Goal: Task Accomplishment & Management: Complete application form

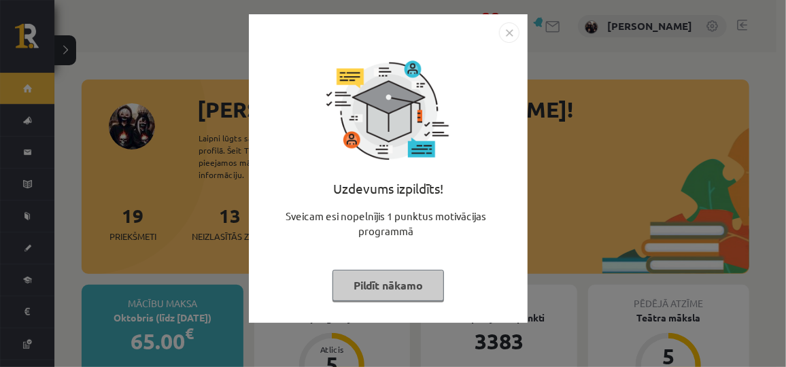
click at [370, 280] on button "Pildīt nākamo" at bounding box center [387, 285] width 111 height 31
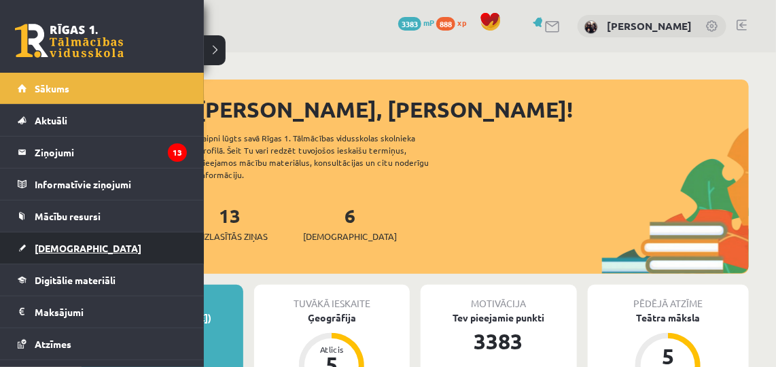
click at [67, 239] on link "[DEMOGRAPHIC_DATA]" at bounding box center [102, 247] width 169 height 31
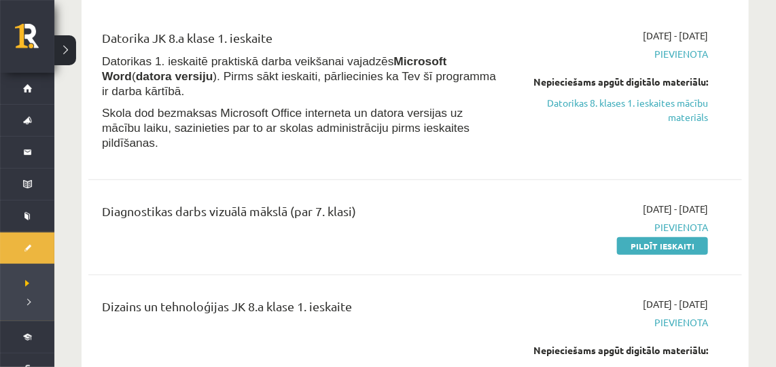
scroll to position [121, 0]
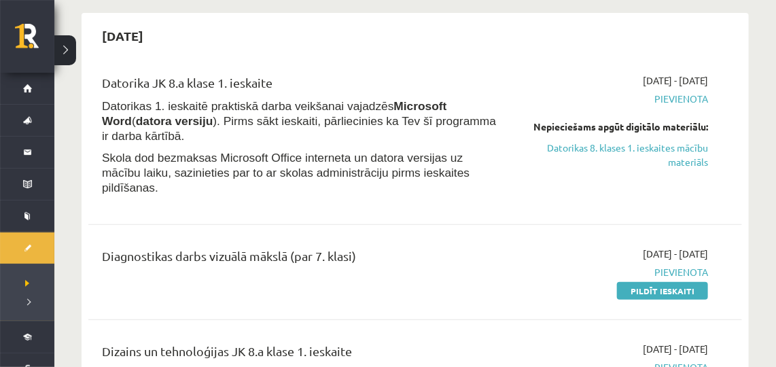
click at [638, 265] on span "Pievienota" at bounding box center [614, 272] width 188 height 14
click at [638, 282] on link "Pildīt ieskaiti" at bounding box center [662, 291] width 91 height 18
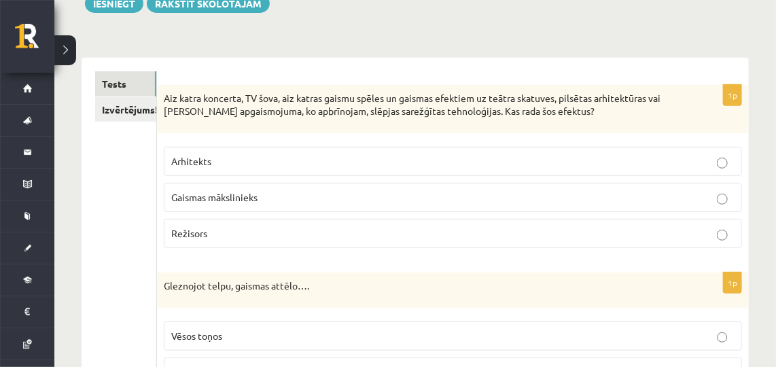
scroll to position [156, 0]
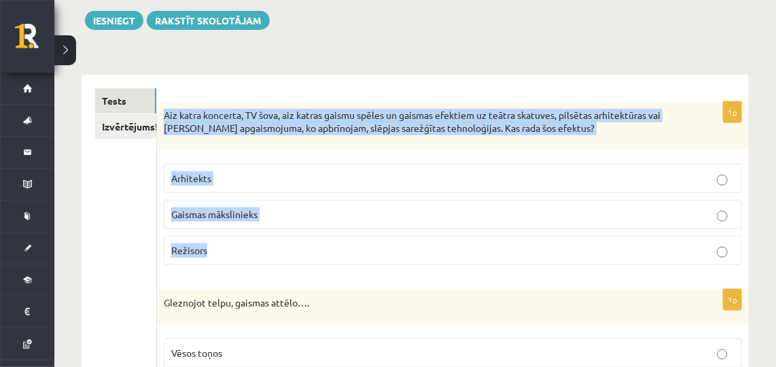
drag, startPoint x: 161, startPoint y: 113, endPoint x: 212, endPoint y: 252, distance: 147.7
click at [212, 252] on div "1p Aiz katra koncerta, TV šova, aiz katras gaismu spēles un gaismas efektiem uz…" at bounding box center [453, 189] width 592 height 174
copy div "Aiz katra koncerta, TV šova, aiz katras gaismu spēles un gaismas efektiem uz te…"
click at [318, 214] on p "Gaismas mākslinieks" at bounding box center [452, 214] width 563 height 14
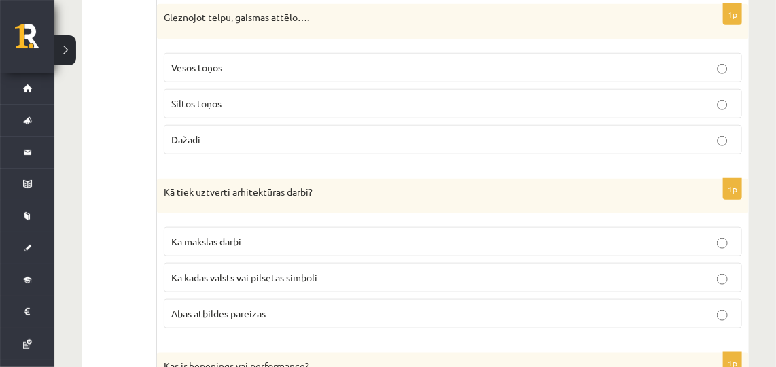
scroll to position [432, 0]
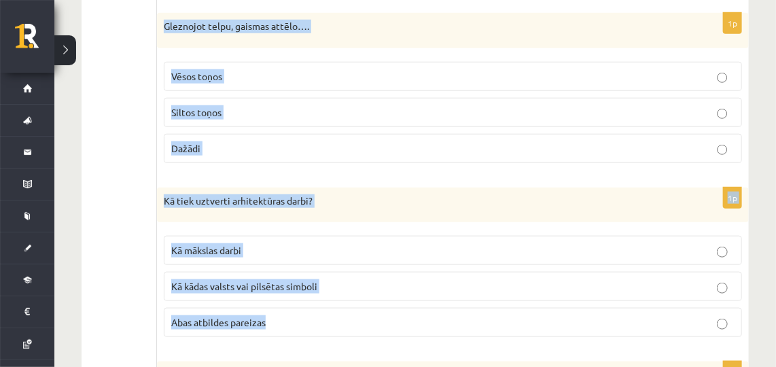
drag, startPoint x: 162, startPoint y: 22, endPoint x: 285, endPoint y: 301, distance: 304.3
copy form "Gleznojot telpu, gaismas attēlo…. Vēsos toņos Siltos toņos Dažādi 1p Kā tiek uz…"
click at [279, 143] on p "Dažādi" at bounding box center [452, 148] width 563 height 14
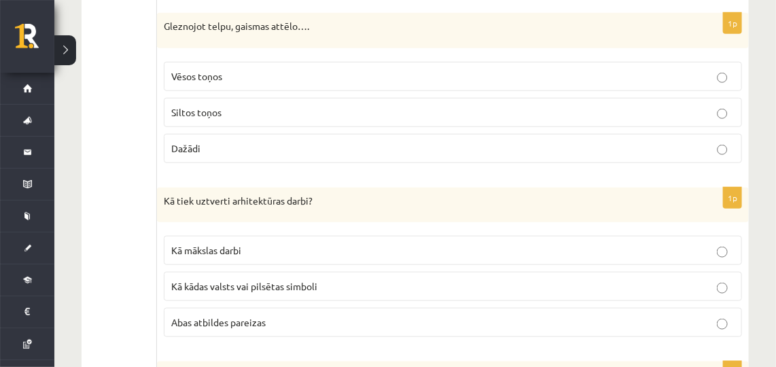
click at [317, 315] on p "Abas atbildes pareizas" at bounding box center [452, 322] width 563 height 14
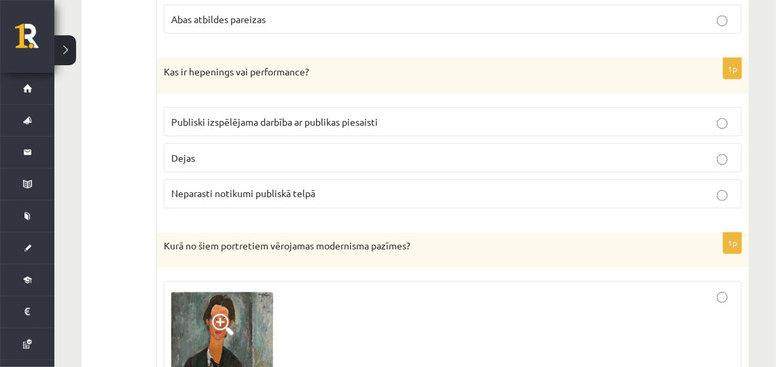
scroll to position [726, 0]
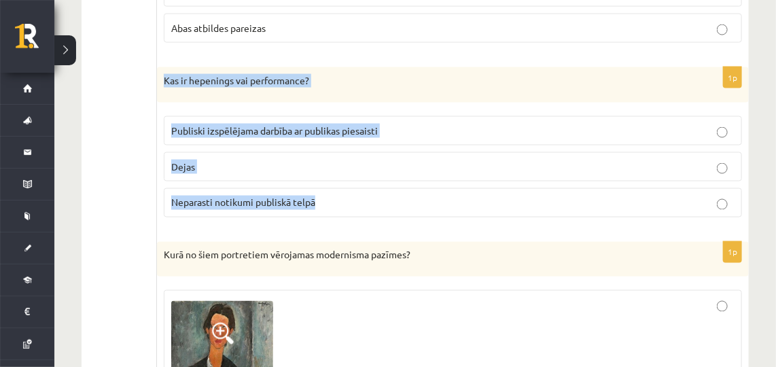
drag, startPoint x: 158, startPoint y: 77, endPoint x: 320, endPoint y: 199, distance: 203.3
click at [320, 199] on div "1p Kas ir hepenings vai performance? Publiski izspēlējama darbība ar publikas p…" at bounding box center [453, 147] width 592 height 161
copy div "Kas ir hepenings vai performance? Publiski izspēlējama darbība ar publikas pies…"
click at [412, 124] on p "Publiski izspēlējama darbība ar publikas piesaisti" at bounding box center [452, 131] width 563 height 14
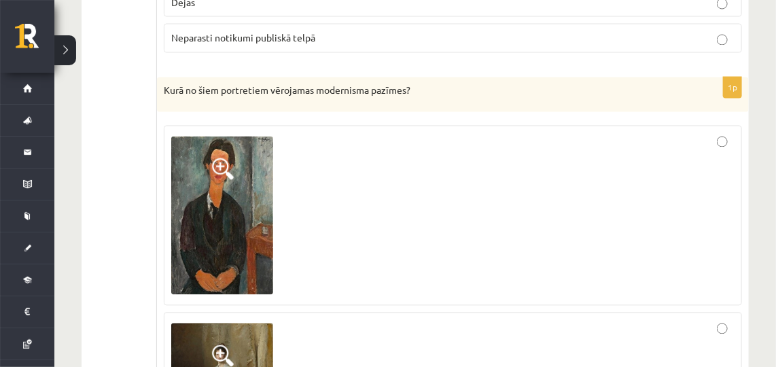
scroll to position [900, 0]
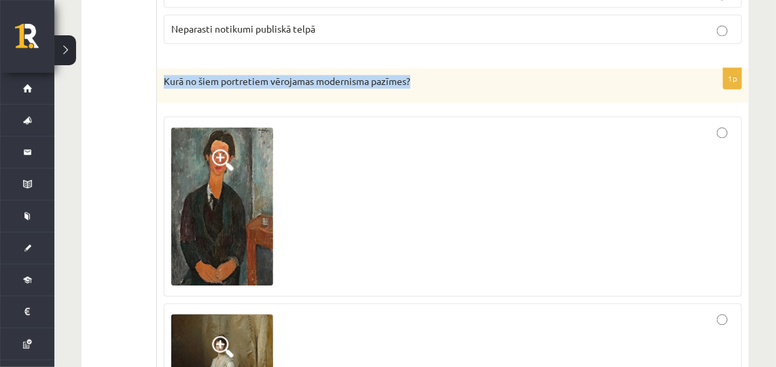
drag, startPoint x: 161, startPoint y: 75, endPoint x: 429, endPoint y: 82, distance: 268.5
click at [429, 82] on div "Kurā no šiem portretiem vērojamas modernisma pazīmes?" at bounding box center [453, 86] width 592 height 35
copy p "Kurā no šiem portretiem vērojamas modernisma pazīmes?"
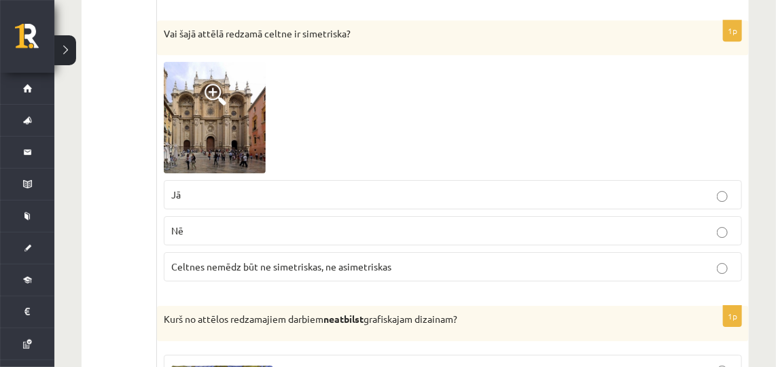
scroll to position [1548, 0]
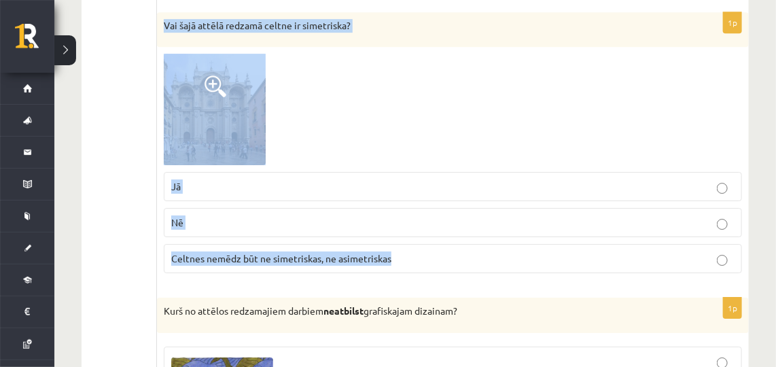
drag, startPoint x: 160, startPoint y: 14, endPoint x: 415, endPoint y: 257, distance: 352.3
click at [415, 257] on div "1p Vai šajā attēlā redzamā celtne ir simetriska? Jā Nē Celtnes nemēdz būt ne si…" at bounding box center [453, 148] width 592 height 273
copy div "Vai šajā attēlā redzamā celtne ir simetriska? Jā Nē Celtnes nemēdz būt ne simet…"
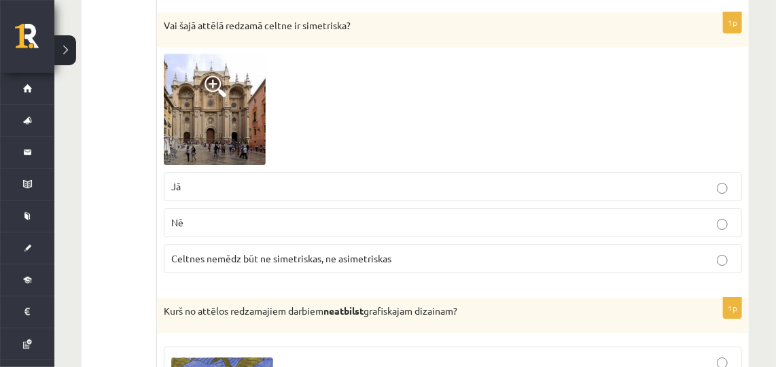
click at [317, 172] on label "Jā" at bounding box center [453, 186] width 578 height 29
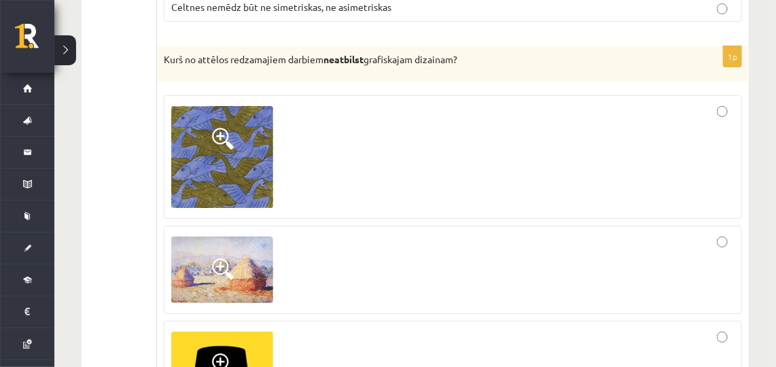
scroll to position [1816, 0]
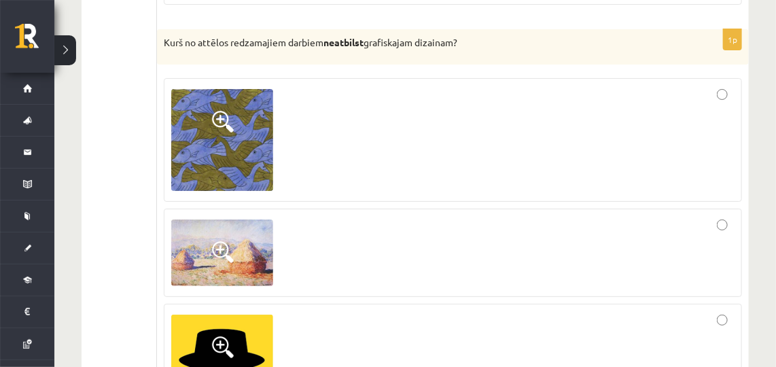
drag, startPoint x: 156, startPoint y: 31, endPoint x: 468, endPoint y: 38, distance: 312.0
copy div "! 1p Aiz katra koncerta, TV šova, aiz katras gaismu spēles un gaismas efektiem …"
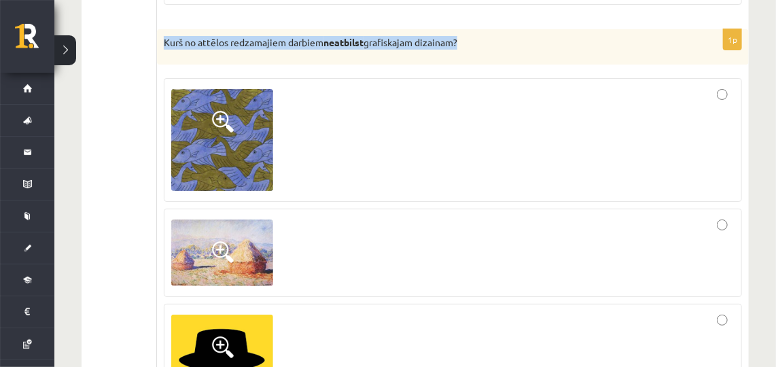
drag, startPoint x: 162, startPoint y: 33, endPoint x: 466, endPoint y: 46, distance: 304.7
click at [466, 46] on div "Kurš no attēlos redzamajiem darbiem neatbilst grafiskajam dizainam?" at bounding box center [453, 46] width 592 height 35
copy p "Kurš no attēlos redzamajiem darbiem neatbilst grafiskajam dizainam?"
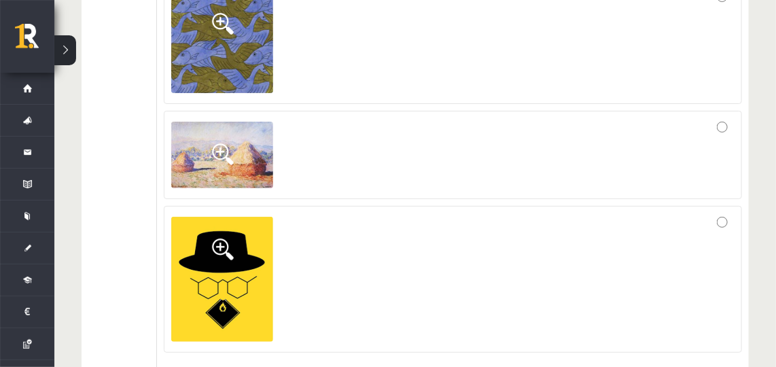
scroll to position [1943, 0]
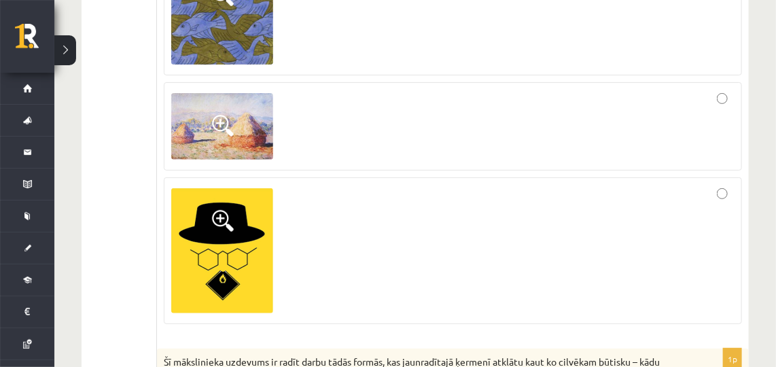
click at [527, 97] on div at bounding box center [452, 126] width 563 height 73
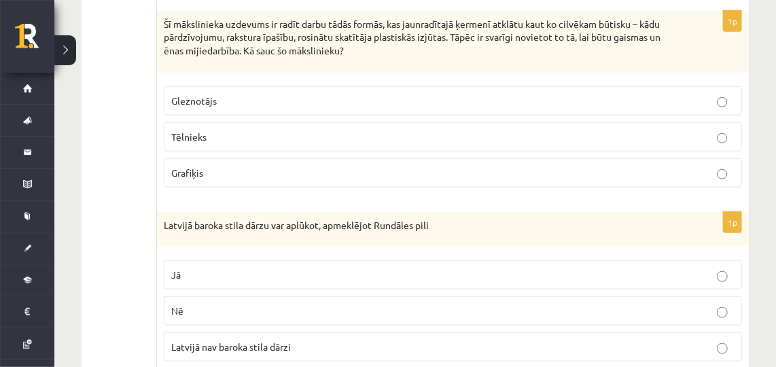
scroll to position [2272, 0]
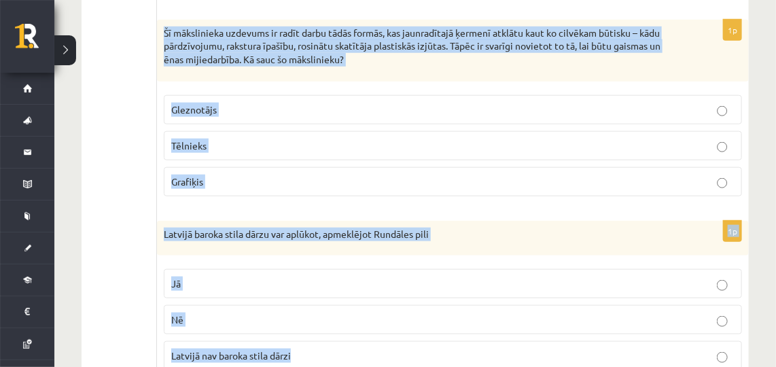
drag, startPoint x: 161, startPoint y: 16, endPoint x: 317, endPoint y: 327, distance: 348.0
copy form "Šī mākslinieka uzdevums ir radīt darbu tādās formās, kas jaunradītajā ķermenī a…"
click at [262, 131] on label "Tēlnieks" at bounding box center [453, 145] width 578 height 29
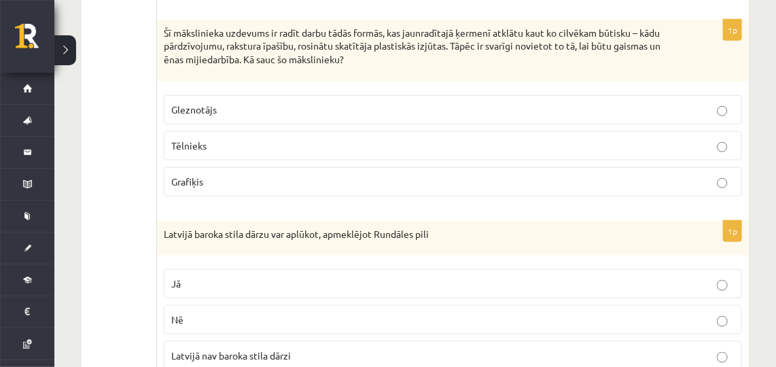
click at [266, 277] on p "Jā" at bounding box center [452, 284] width 563 height 14
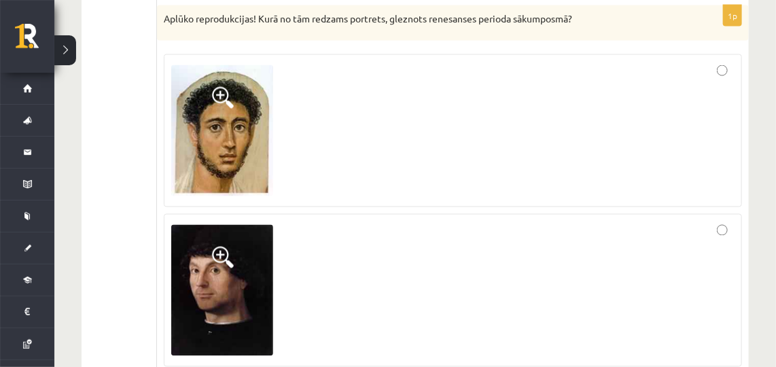
scroll to position [2643, 0]
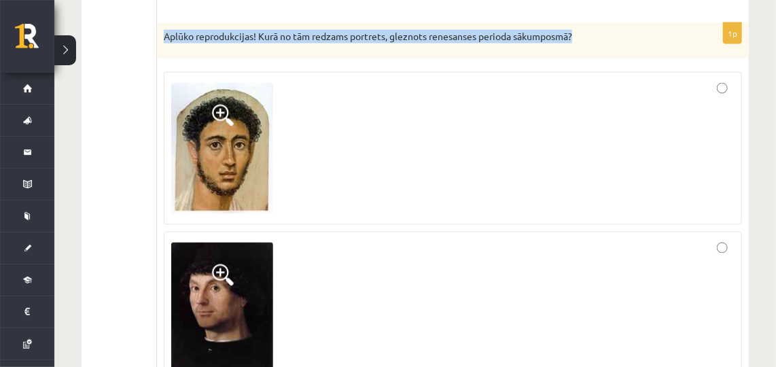
drag, startPoint x: 162, startPoint y: 22, endPoint x: 580, endPoint y: 29, distance: 417.3
click at [580, 29] on div "Aplūko reprodukcijas! Kurā no tām redzams portrets, gleznots renesanses perioda…" at bounding box center [453, 40] width 592 height 35
copy p "Aplūko reprodukcijas! Kurā no tām redzams portrets, gleznots renesanses perioda…"
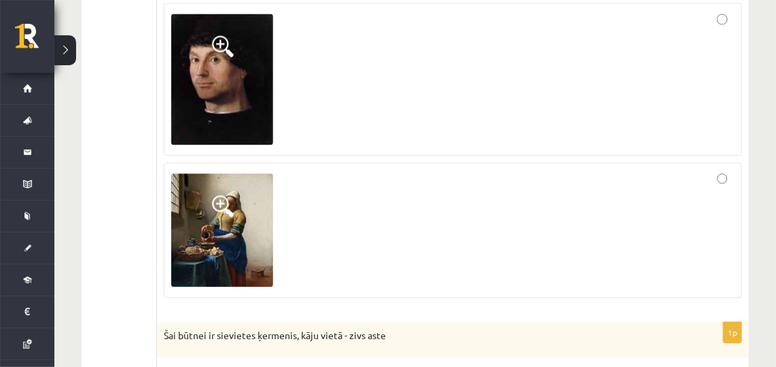
scroll to position [2877, 0]
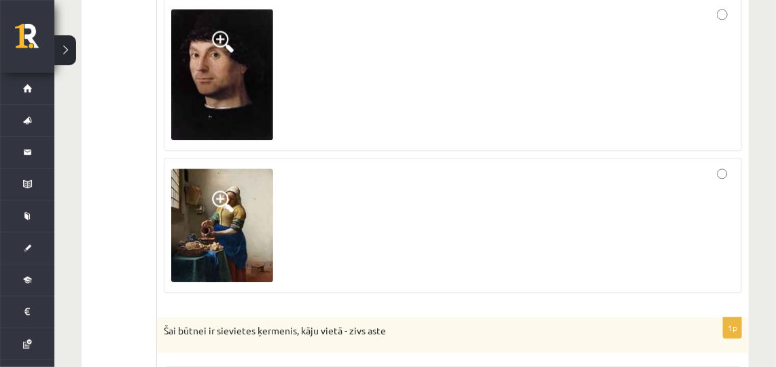
click at [421, 58] on div at bounding box center [452, 74] width 563 height 138
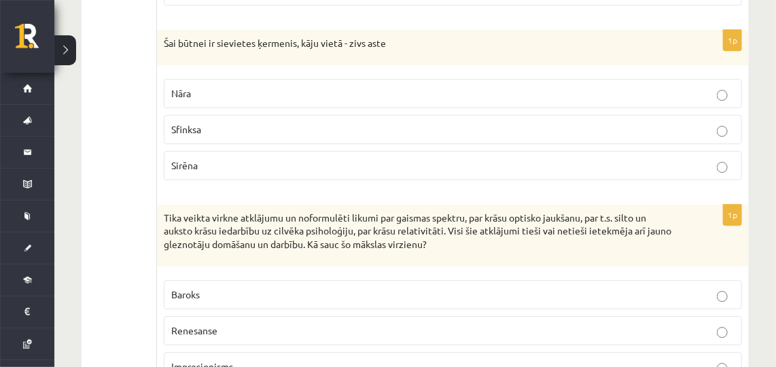
scroll to position [3174, 0]
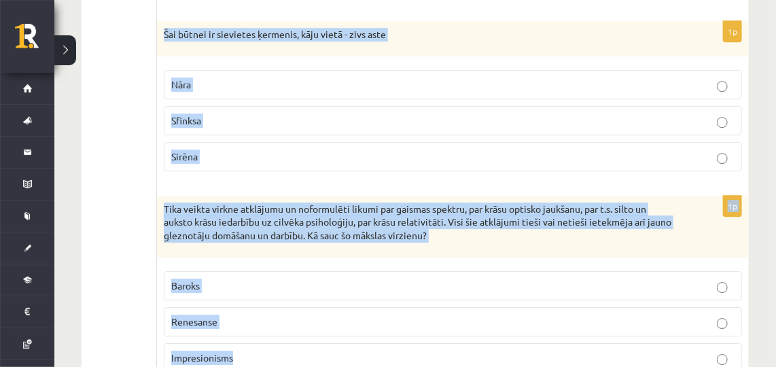
drag, startPoint x: 162, startPoint y: 15, endPoint x: 248, endPoint y: 334, distance: 330.8
copy form "Šai būtnei ir sievietes ķermenis, kāju vietā - zivs aste Nāra Sfinksa Sirēna 1p…"
click at [242, 77] on p "Nāra" at bounding box center [452, 84] width 563 height 14
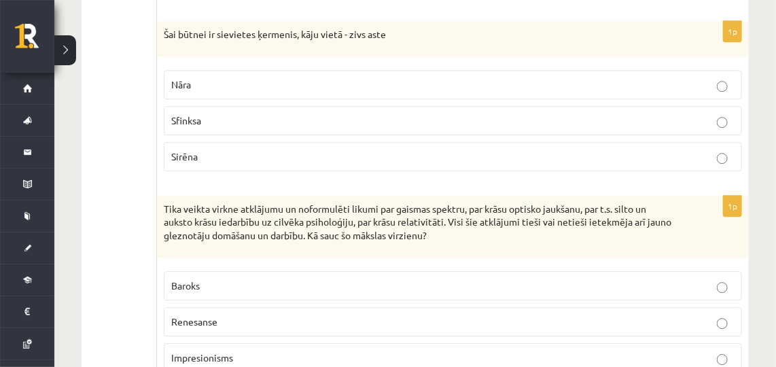
click at [317, 351] on p "Impresionisms" at bounding box center [452, 358] width 563 height 14
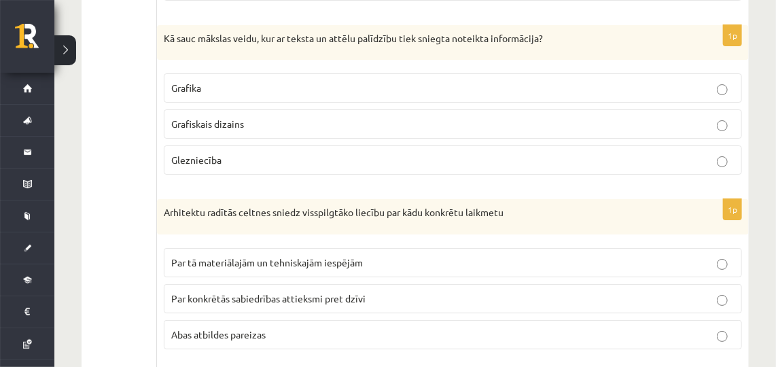
scroll to position [3554, 0]
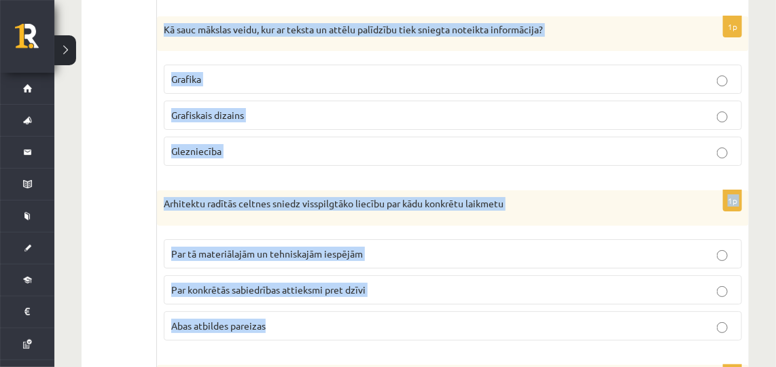
drag, startPoint x: 161, startPoint y: 10, endPoint x: 293, endPoint y: 300, distance: 318.7
click at [293, 300] on form "1p Aiz katra koncerta, TV šova, aiz katras gaismu spēles un gaismas efektiem uz…" at bounding box center [453, 125] width 565 height 6871
click at [274, 108] on p "Grafiskais dizains" at bounding box center [452, 115] width 563 height 14
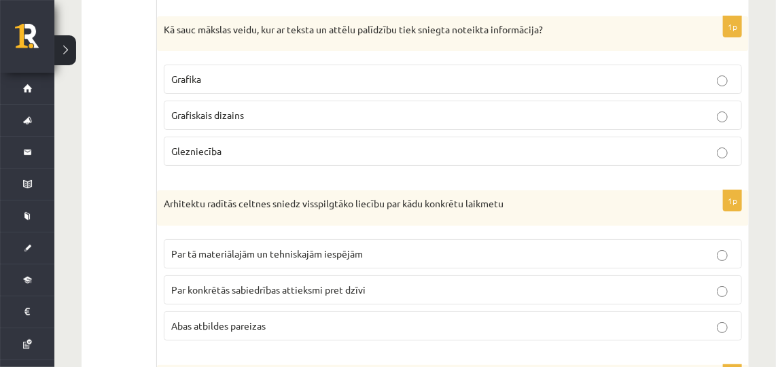
click at [362, 319] on p "Abas atbildes pareizas" at bounding box center [452, 326] width 563 height 14
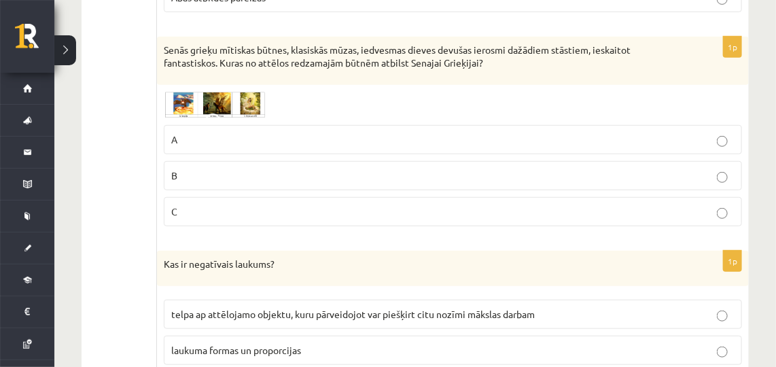
scroll to position [3900, 0]
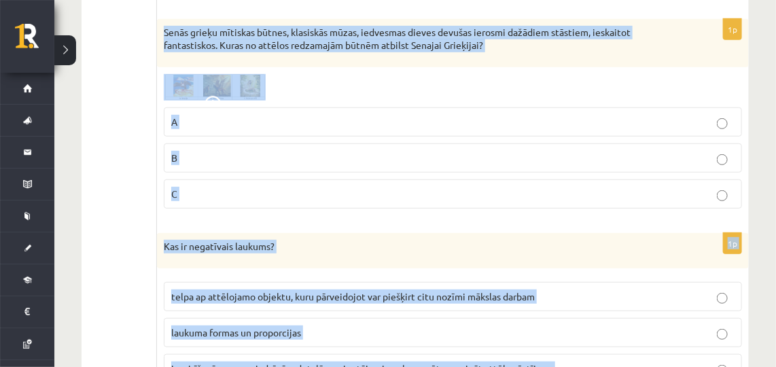
drag, startPoint x: 160, startPoint y: 6, endPoint x: 591, endPoint y: 325, distance: 535.9
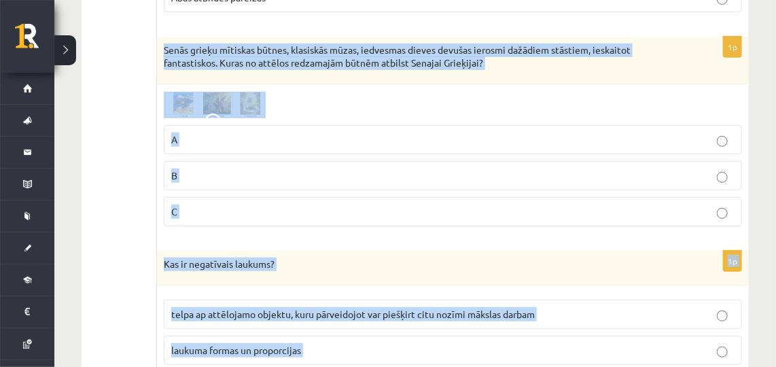
click at [315, 63] on div "1p Senās grieķu mītiskas būtnes, klasiskās mūzas, iedvesmas dieves devušas iero…" at bounding box center [453, 137] width 592 height 200
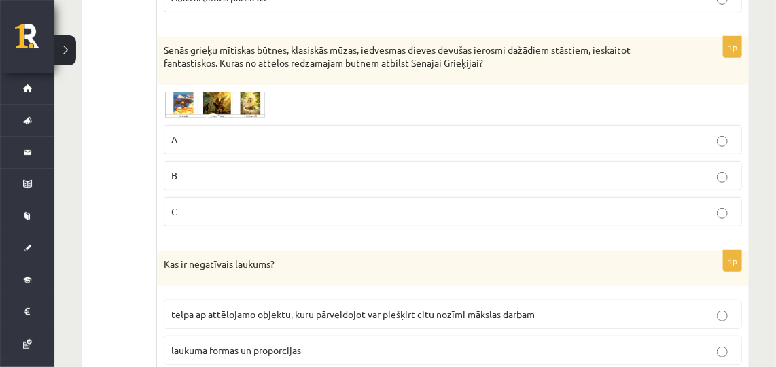
click at [281, 169] on p "B" at bounding box center [452, 176] width 563 height 14
click at [284, 308] on span "telpa ap attēlojamo objektu, kuru pārveidojot var piešķirt citu nozīmi mākslas …" at bounding box center [353, 314] width 364 height 12
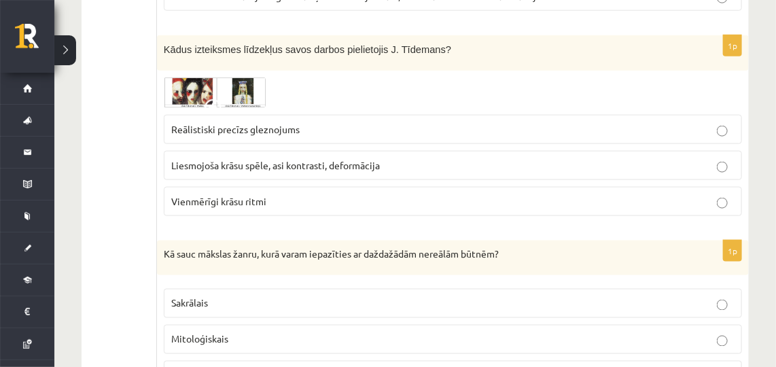
scroll to position [4281, 0]
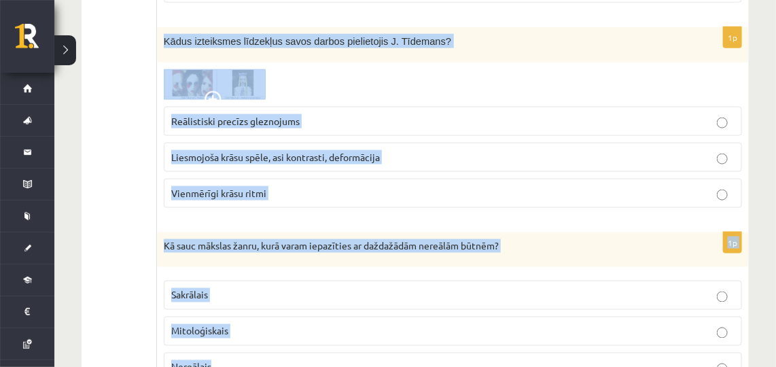
drag, startPoint x: 162, startPoint y: 10, endPoint x: 255, endPoint y: 325, distance: 328.1
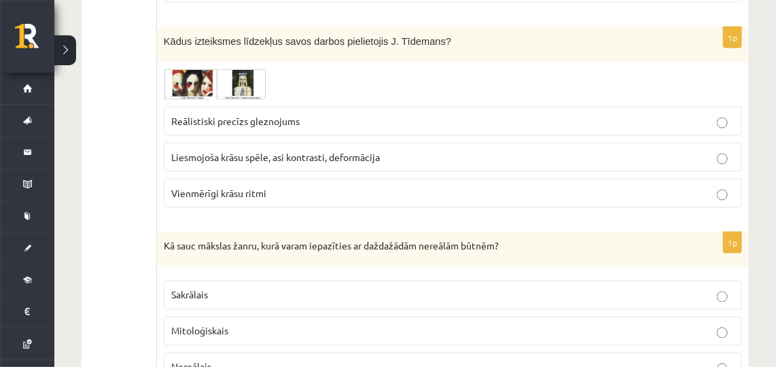
click at [279, 151] on span "Liesmojoša krāsu spēle, asi kontrasti, deformācija" at bounding box center [275, 157] width 209 height 12
click at [260, 324] on p "Mitoloģiskais" at bounding box center [452, 331] width 563 height 14
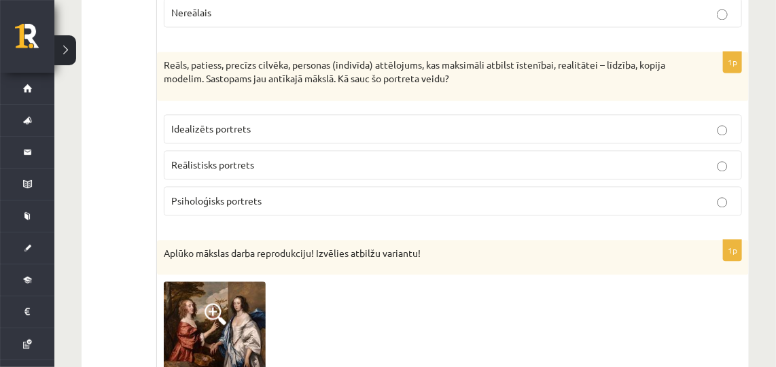
scroll to position [4644, 0]
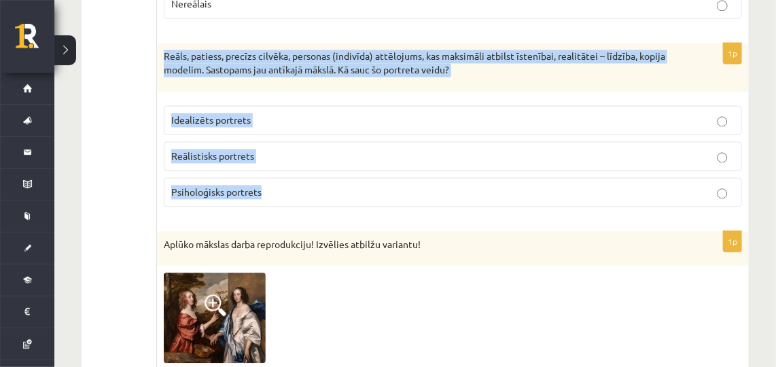
drag, startPoint x: 162, startPoint y: 24, endPoint x: 273, endPoint y: 167, distance: 181.2
click at [273, 167] on div "1p Reāls, patiess, precīzs cilvēka, personas (indivīda) attēlojums, kas maksimā…" at bounding box center [453, 130] width 592 height 174
click at [287, 149] on p "Reālistisks portrets" at bounding box center [452, 156] width 563 height 14
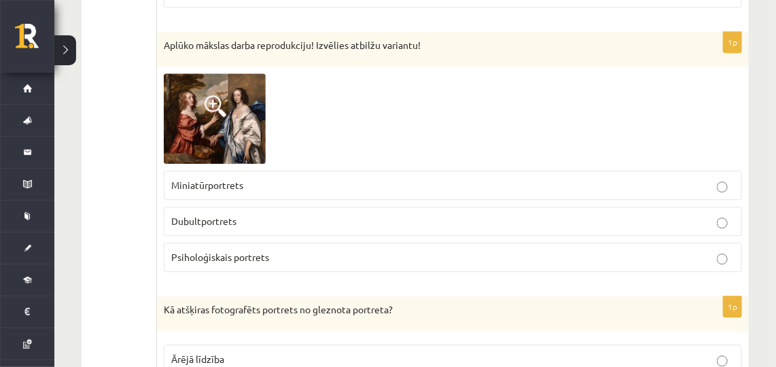
scroll to position [4826, 0]
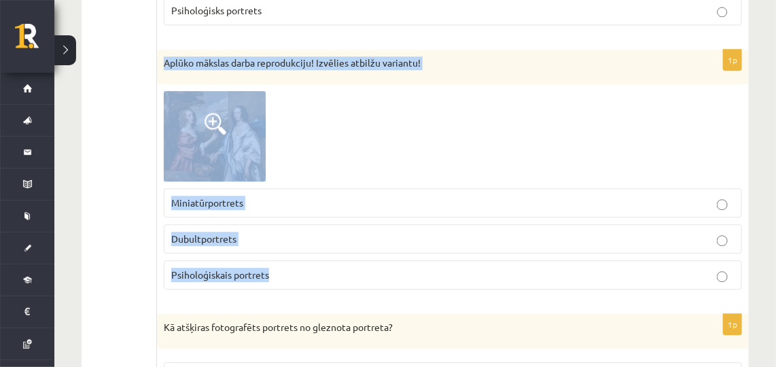
drag, startPoint x: 162, startPoint y: 29, endPoint x: 275, endPoint y: 233, distance: 233.0
click at [275, 233] on div "1p Aplūko mākslas darba reprodukciju! Izvēlies atbilžu variantu! Miniatūrportre…" at bounding box center [453, 175] width 592 height 251
click at [326, 232] on p "Dubultportrets" at bounding box center [452, 239] width 563 height 14
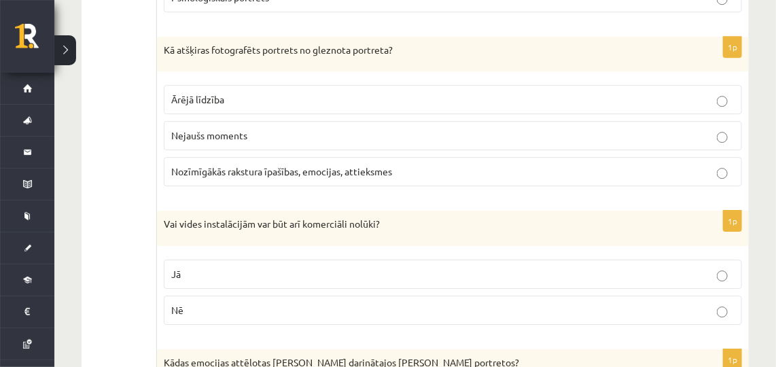
scroll to position [5094, 0]
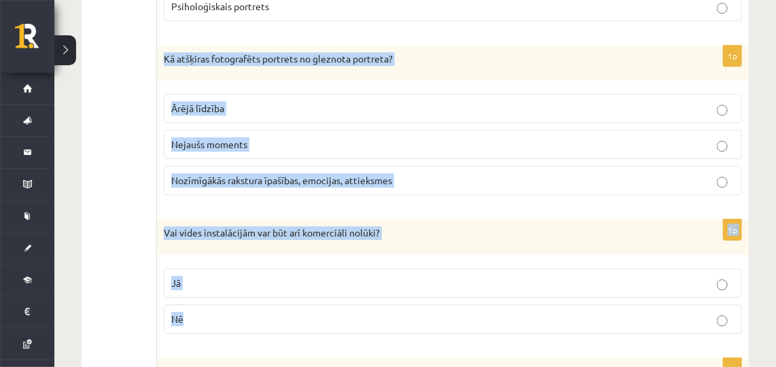
drag, startPoint x: 164, startPoint y: 26, endPoint x: 215, endPoint y: 264, distance: 243.9
click at [431, 166] on label "Nozīmīgākās rakstura īpašības, emocijas, attieksmes" at bounding box center [453, 180] width 578 height 29
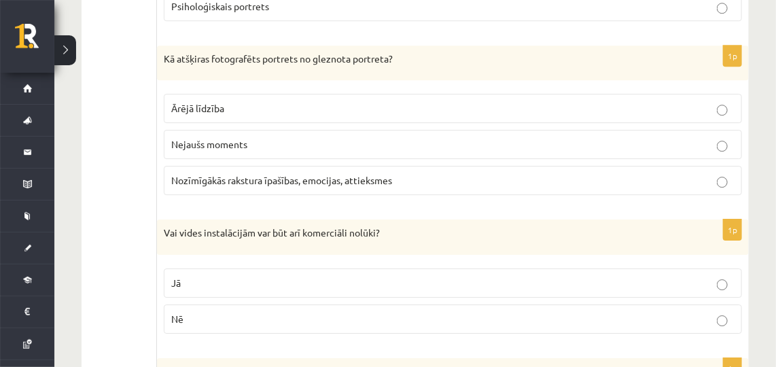
click at [346, 268] on label "Jā" at bounding box center [453, 282] width 578 height 29
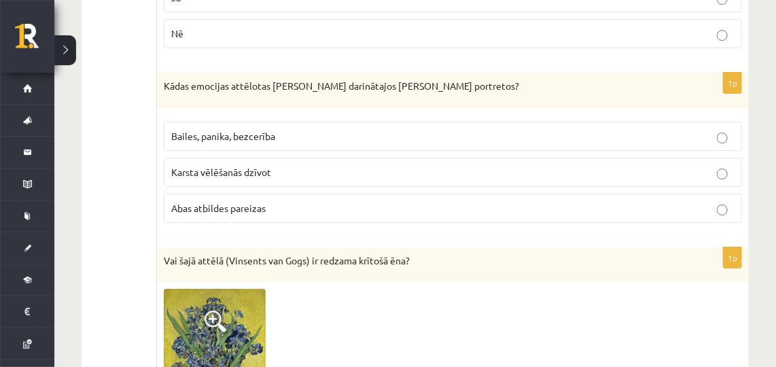
scroll to position [5388, 0]
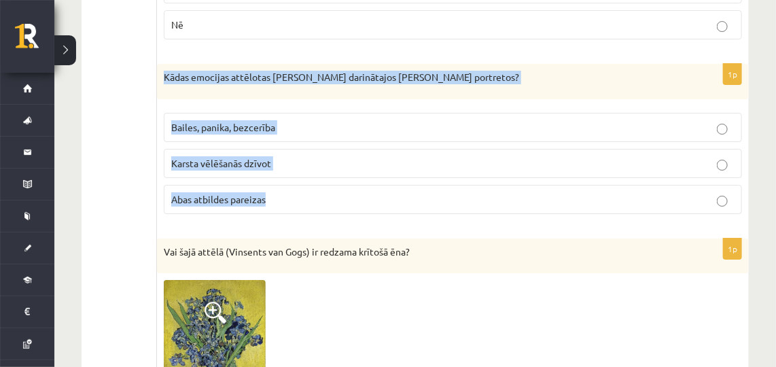
drag, startPoint x: 159, startPoint y: 39, endPoint x: 277, endPoint y: 169, distance: 175.1
click at [277, 169] on div "1p Kādas emocijas attēlotas Pablo Pikaso darinātajos Doras Mares portretos? Bai…" at bounding box center [453, 144] width 592 height 161
click at [300, 120] on p "Bailes, panika, bezcerība" at bounding box center [452, 127] width 563 height 14
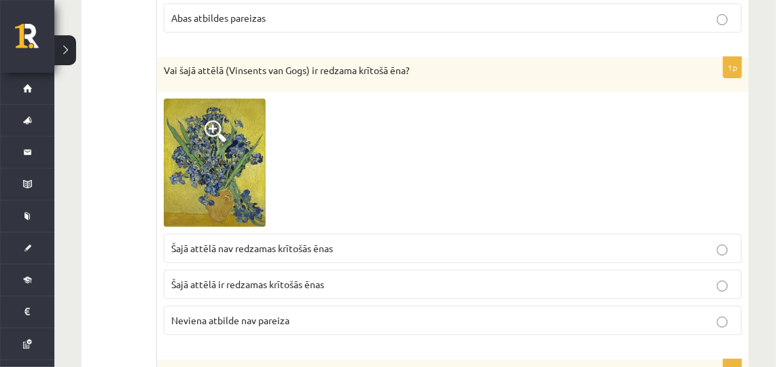
scroll to position [5578, 0]
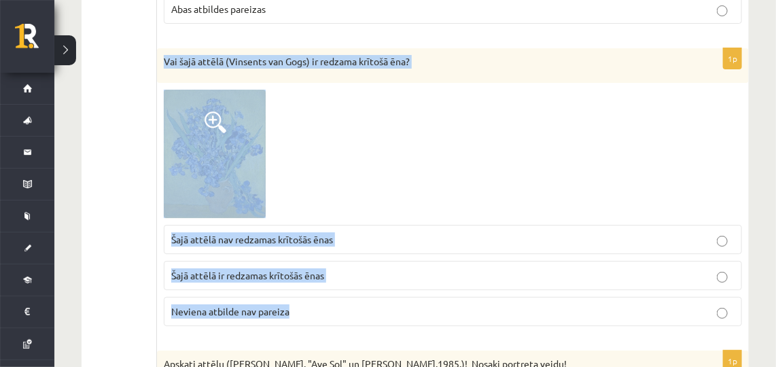
drag, startPoint x: 158, startPoint y: 21, endPoint x: 298, endPoint y: 270, distance: 285.4
click at [298, 270] on div "1p Vai šajā attēlā (Vinsents van Gogs) ir redzama krītošā ēna? Šajā attēlā nav …" at bounding box center [453, 192] width 592 height 289
click at [406, 232] on p "Šajā attēlā nav redzamas krītošās ēnas" at bounding box center [452, 239] width 563 height 14
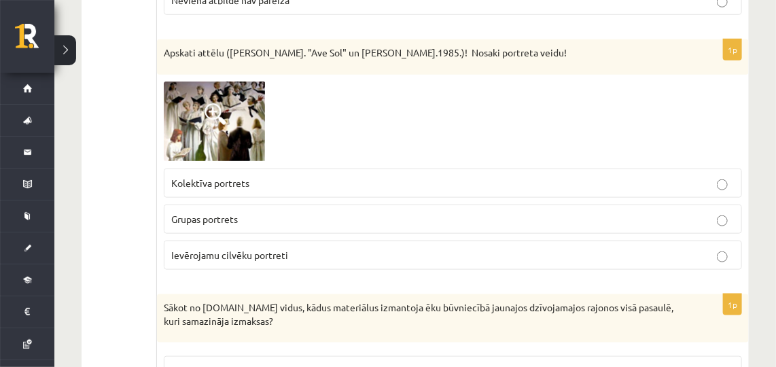
scroll to position [5882, 0]
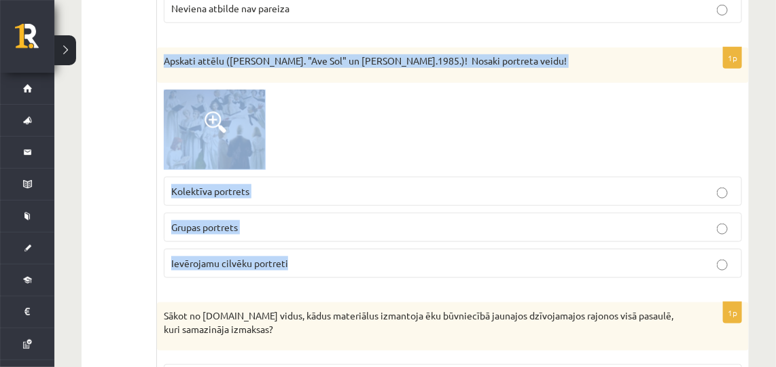
drag, startPoint x: 162, startPoint y: 18, endPoint x: 303, endPoint y: 218, distance: 244.7
click at [303, 218] on div "1p Apskati attēlu (Maija Tabaka. "Ave Sol" un Kokars.1985.)! Nosaki portreta ve…" at bounding box center [453, 168] width 592 height 241
click at [295, 220] on p "Grupas portrets" at bounding box center [452, 227] width 563 height 14
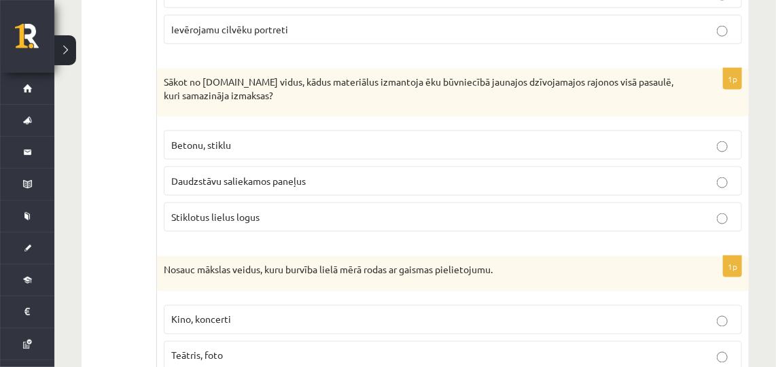
scroll to position [6141, 0]
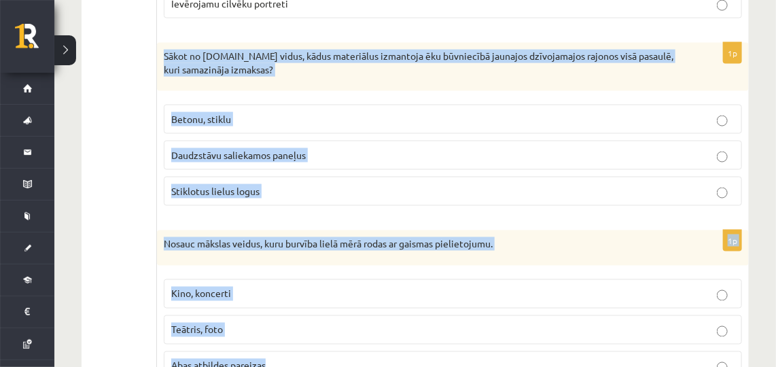
drag, startPoint x: 161, startPoint y: 15, endPoint x: 281, endPoint y: 310, distance: 318.3
click at [349, 148] on p "Daudzstāvu saliekamos paneļus" at bounding box center [452, 155] width 563 height 14
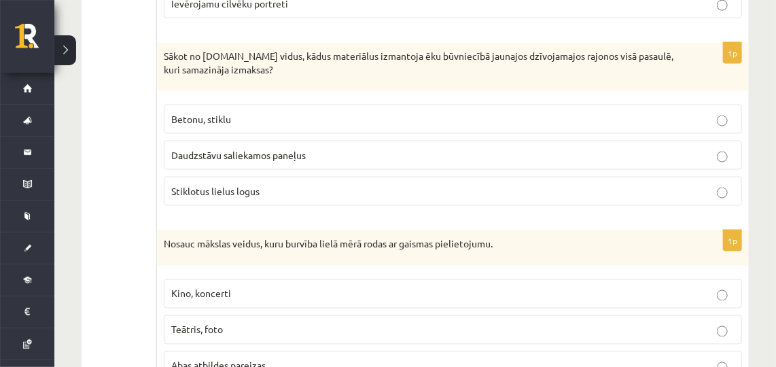
click at [338, 359] on p "Abas atbildes pareizas" at bounding box center [452, 366] width 563 height 14
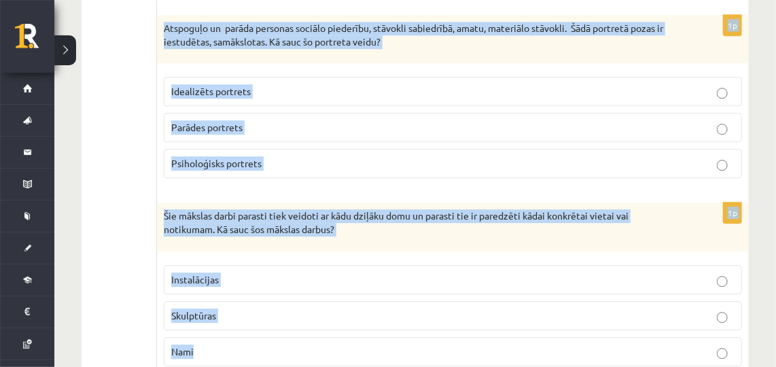
scroll to position [6740, 0]
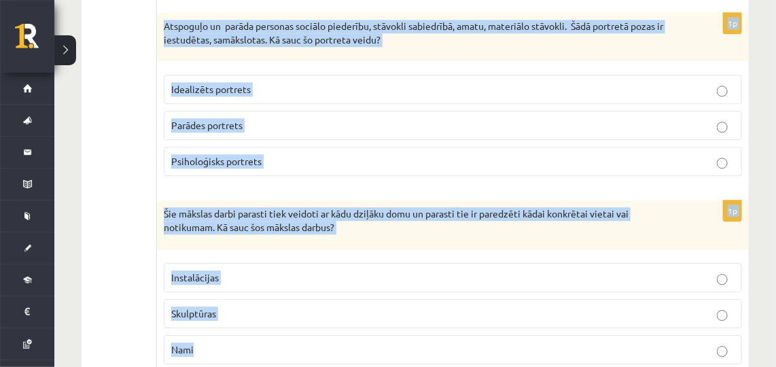
drag, startPoint x: 158, startPoint y: 8, endPoint x: 311, endPoint y: 335, distance: 360.9
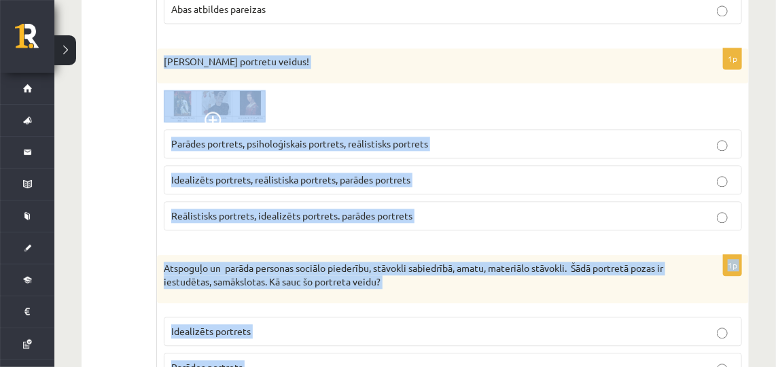
scroll to position [6507, 0]
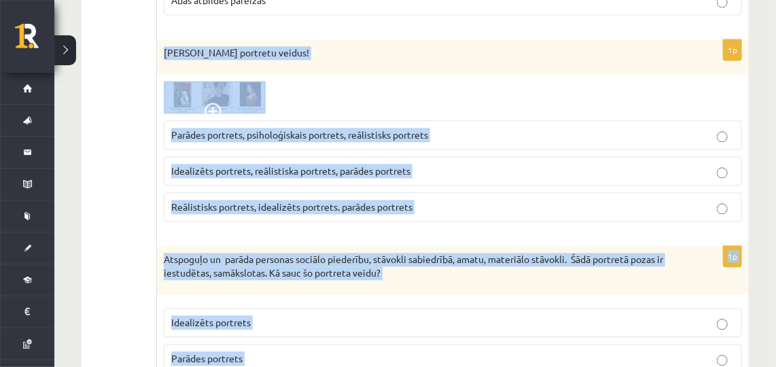
click at [457, 128] on p "Parādes portrets, psiholoģiskais portrets, reālistisks portrets" at bounding box center [452, 135] width 563 height 14
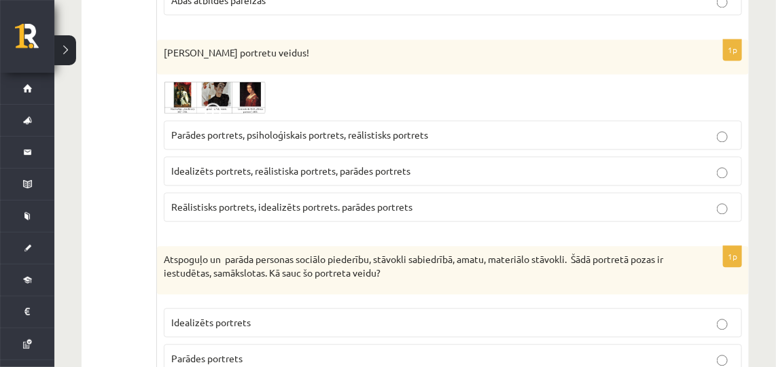
click at [306, 344] on label "Parādes portrets" at bounding box center [453, 358] width 578 height 29
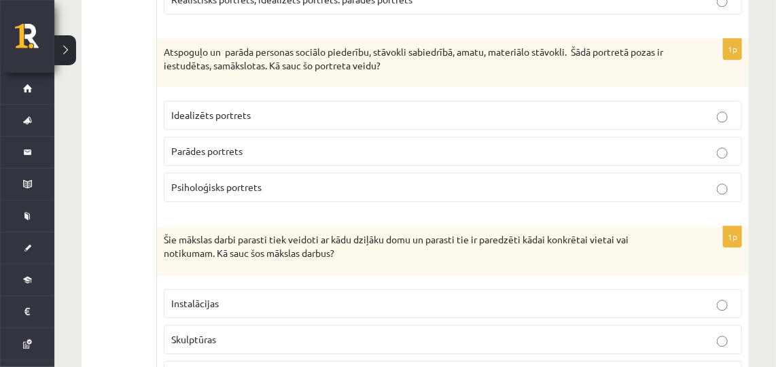
scroll to position [6740, 0]
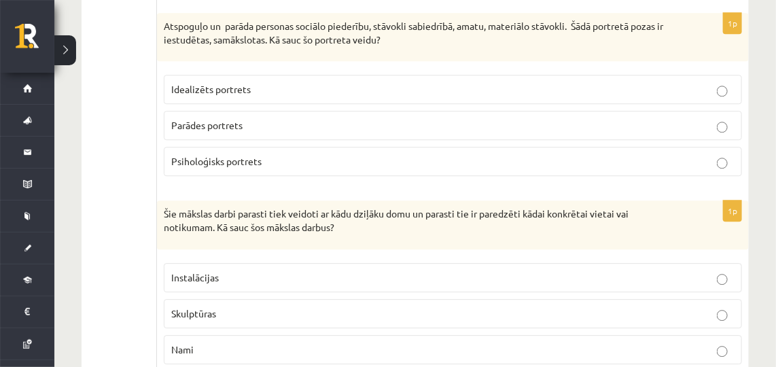
click at [237, 270] on p "Instalācijas" at bounding box center [452, 277] width 563 height 14
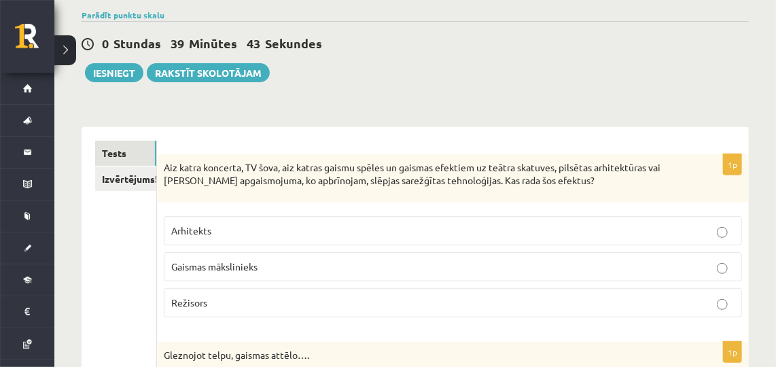
scroll to position [0, 0]
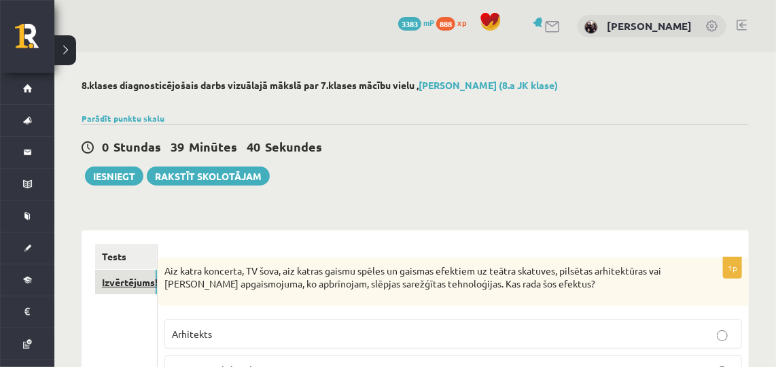
click at [136, 277] on link "Izvērtējums!" at bounding box center [126, 282] width 62 height 25
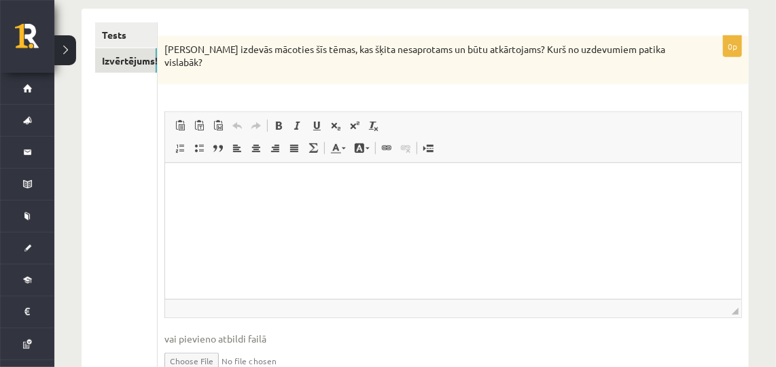
scroll to position [224, 0]
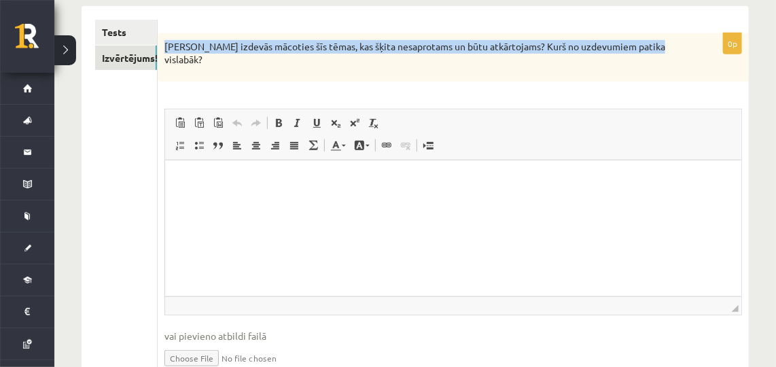
drag, startPoint x: 164, startPoint y: 46, endPoint x: 658, endPoint y: 65, distance: 495.1
click at [658, 65] on div "Kas izdevās mācoties šīs tēmas, kas šķita nesaprotams un būtu atkārtojams? Kurš…" at bounding box center [453, 57] width 591 height 48
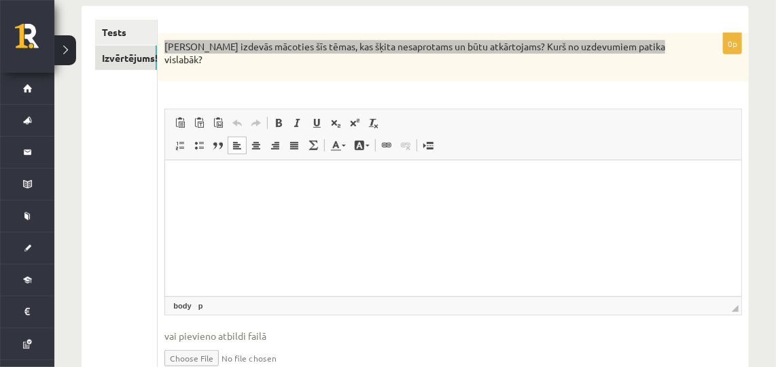
click at [205, 175] on p "Editor, wiswyg-editor-user-answer-47433804496940" at bounding box center [453, 180] width 549 height 14
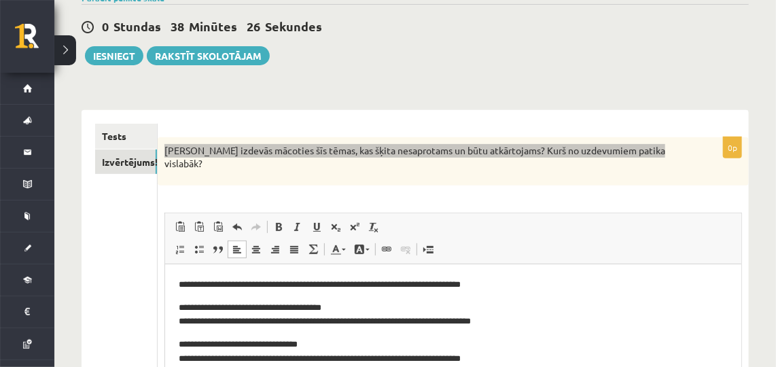
scroll to position [115, 0]
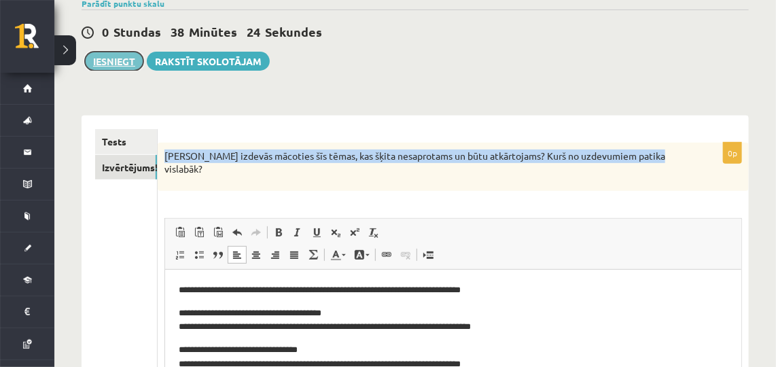
click at [112, 63] on button "Iesniegt" at bounding box center [114, 61] width 58 height 19
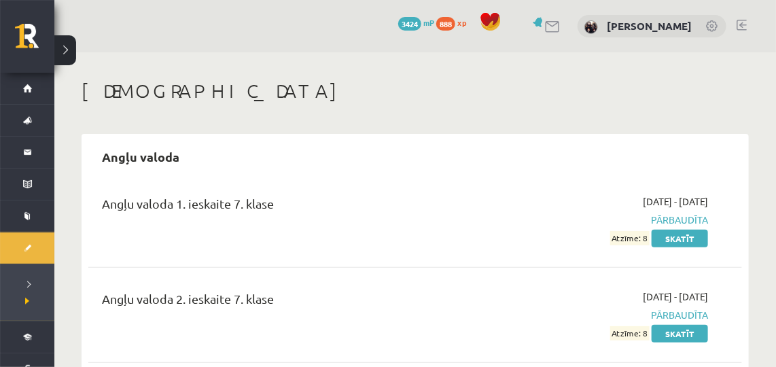
click at [741, 26] on link at bounding box center [742, 25] width 10 height 11
